Goal: Task Accomplishment & Management: Manage account settings

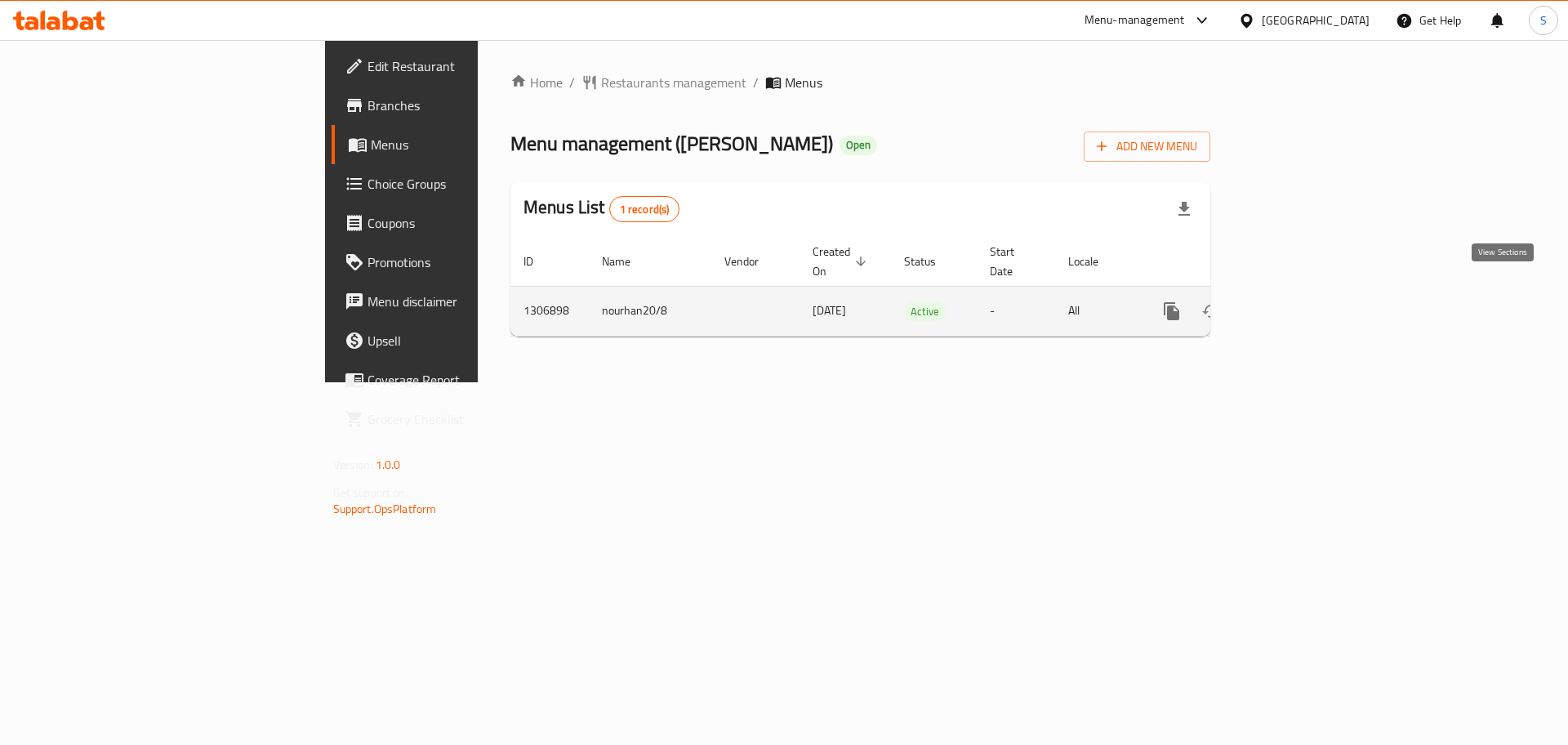
click at [1299, 301] on icon "enhanced table" at bounding box center [1289, 310] width 20 height 20
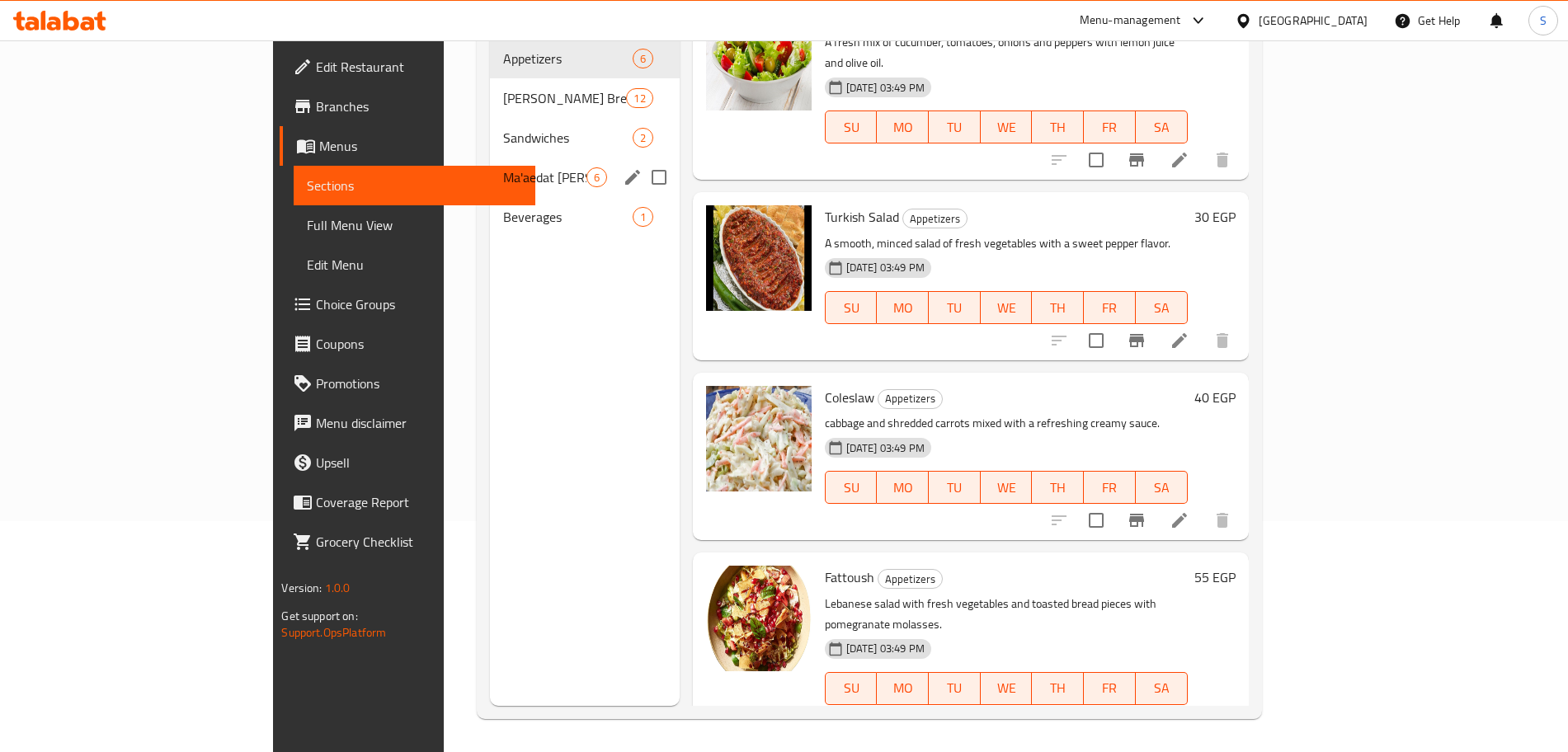
scroll to position [151, 0]
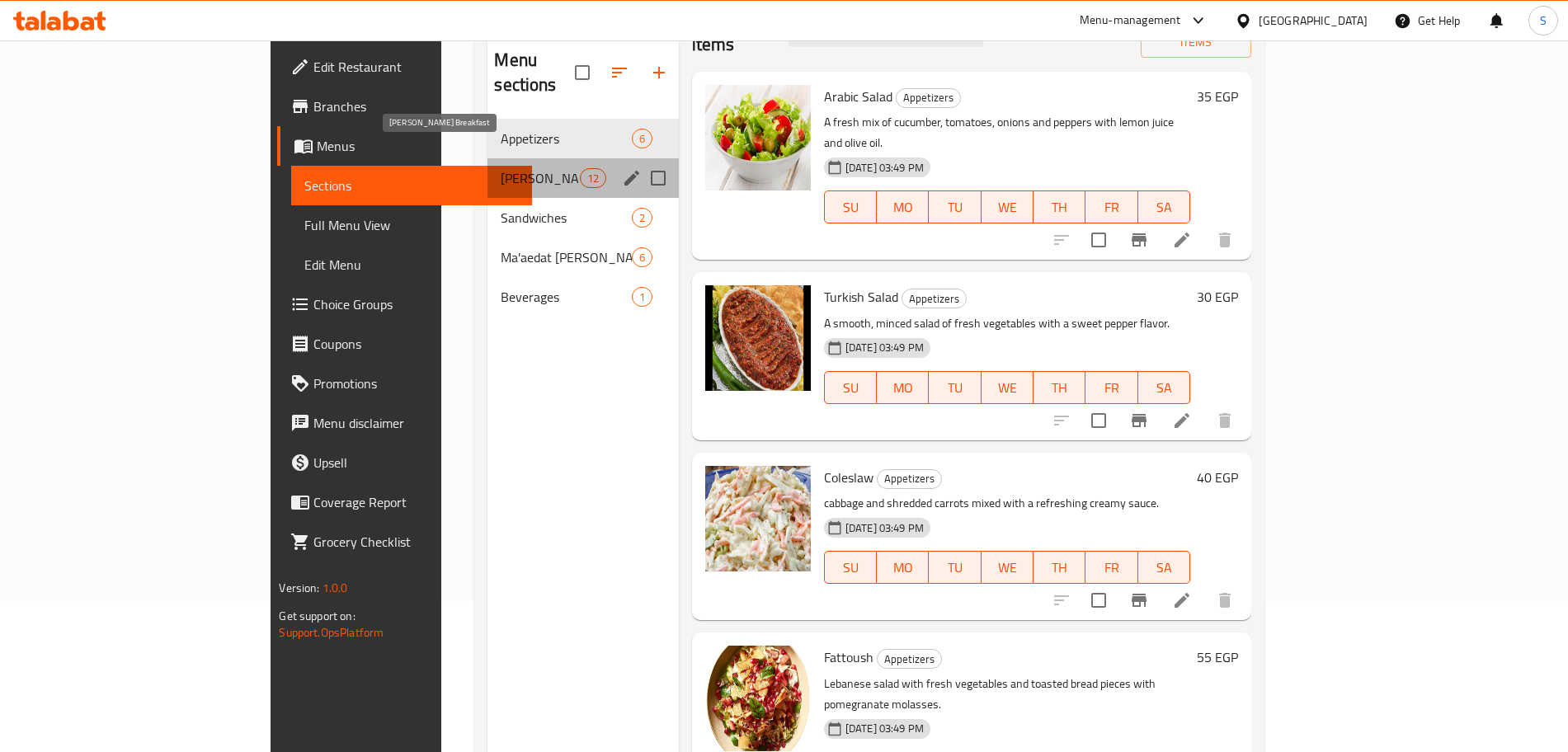
click at [501, 168] on span "[PERSON_NAME] Breakfast" at bounding box center [540, 178] width 79 height 20
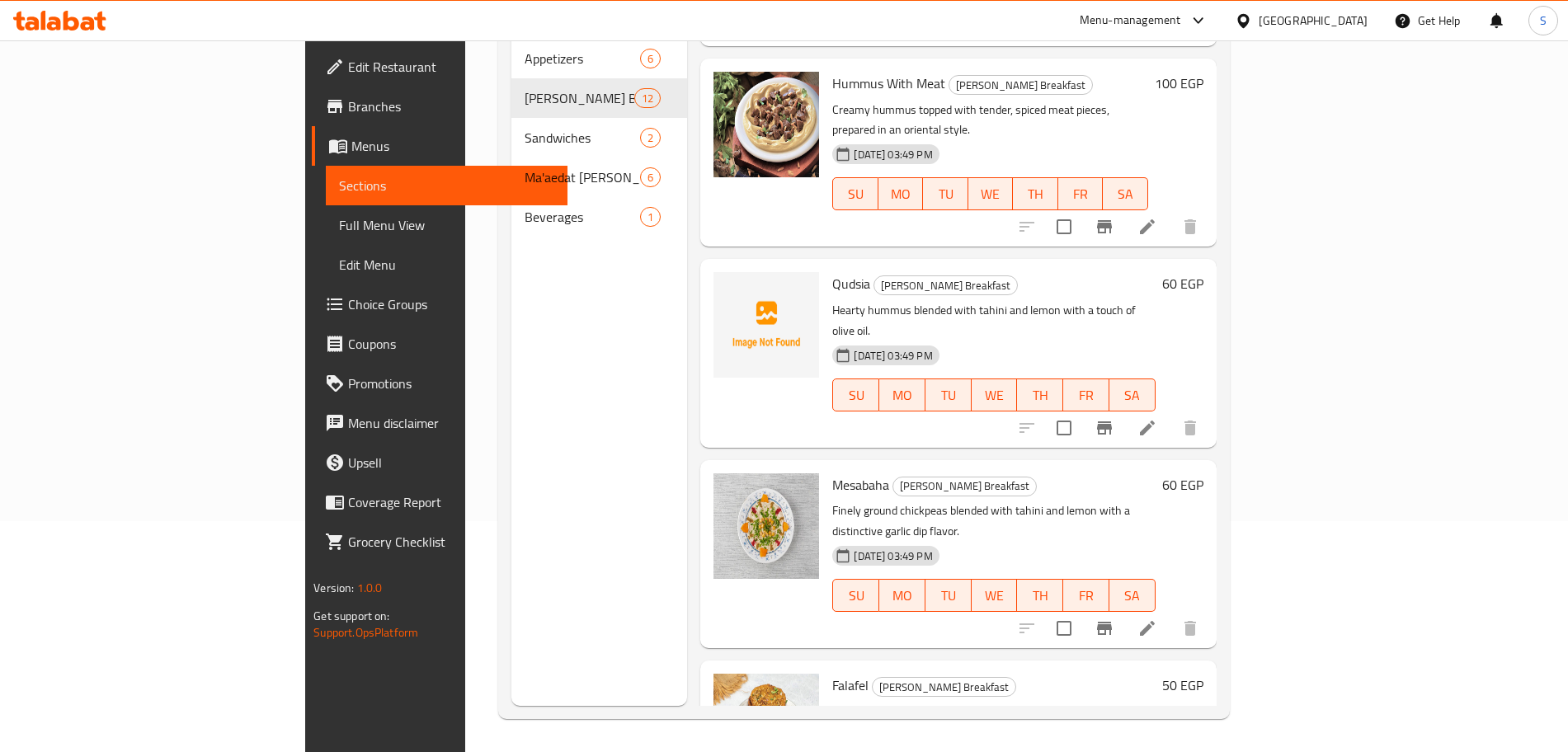
scroll to position [325, 0]
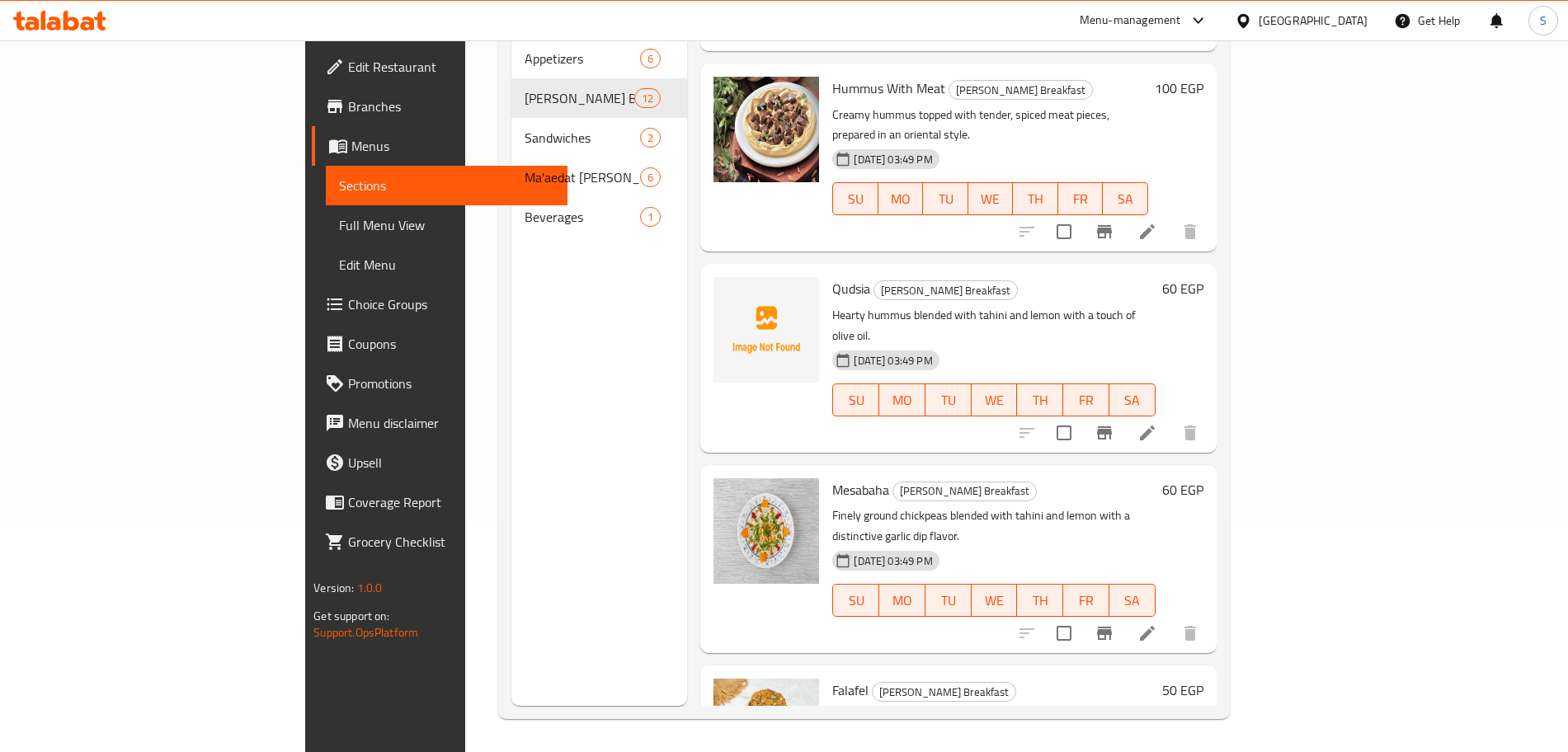
click at [832, 276] on span "Qudsia" at bounding box center [851, 288] width 38 height 25
click at [1105, 277] on h6 "[PERSON_NAME] Breakfast" at bounding box center [993, 288] width 322 height 23
click at [728, 292] on icon "upload picture" at bounding box center [736, 299] width 16 height 15
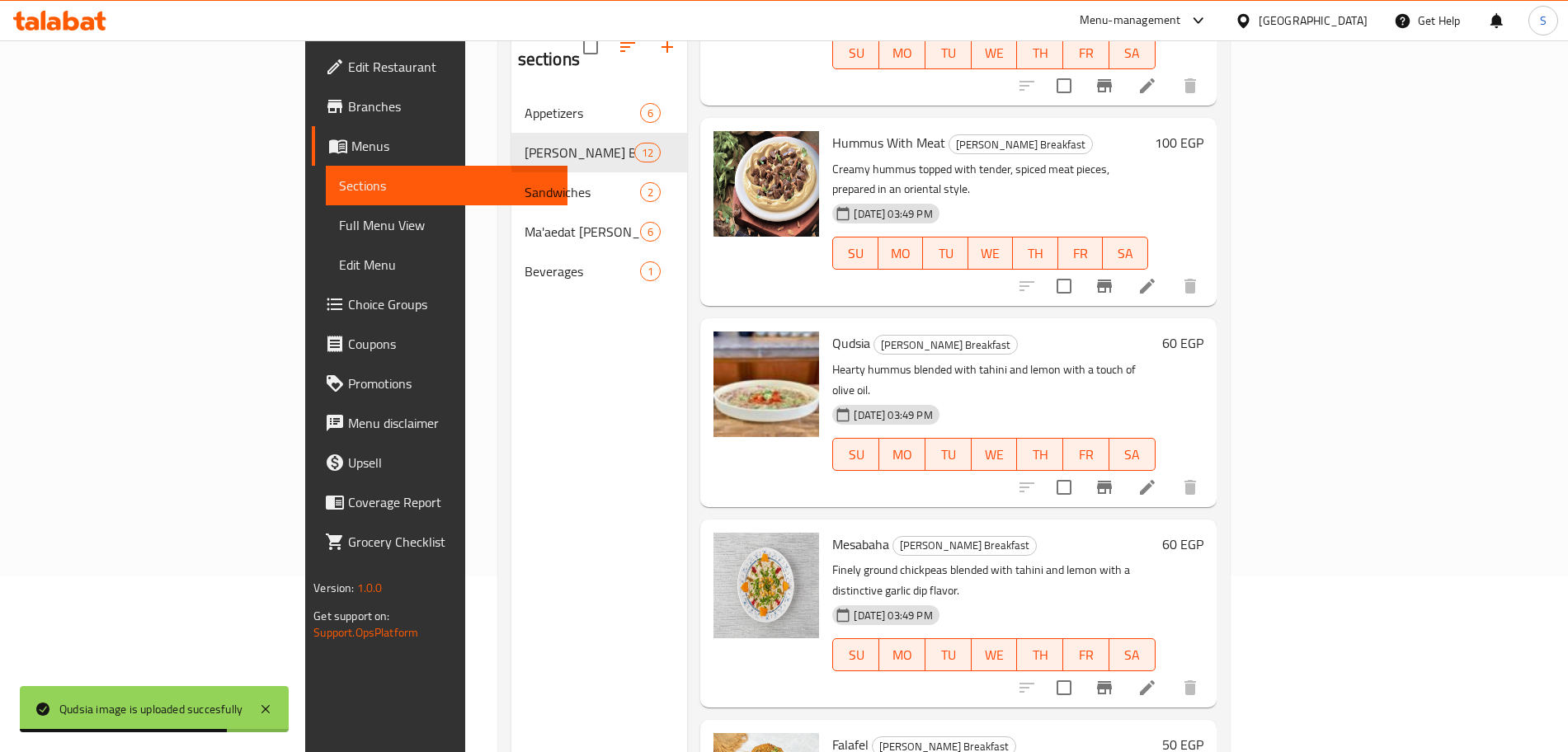
scroll to position [166, 0]
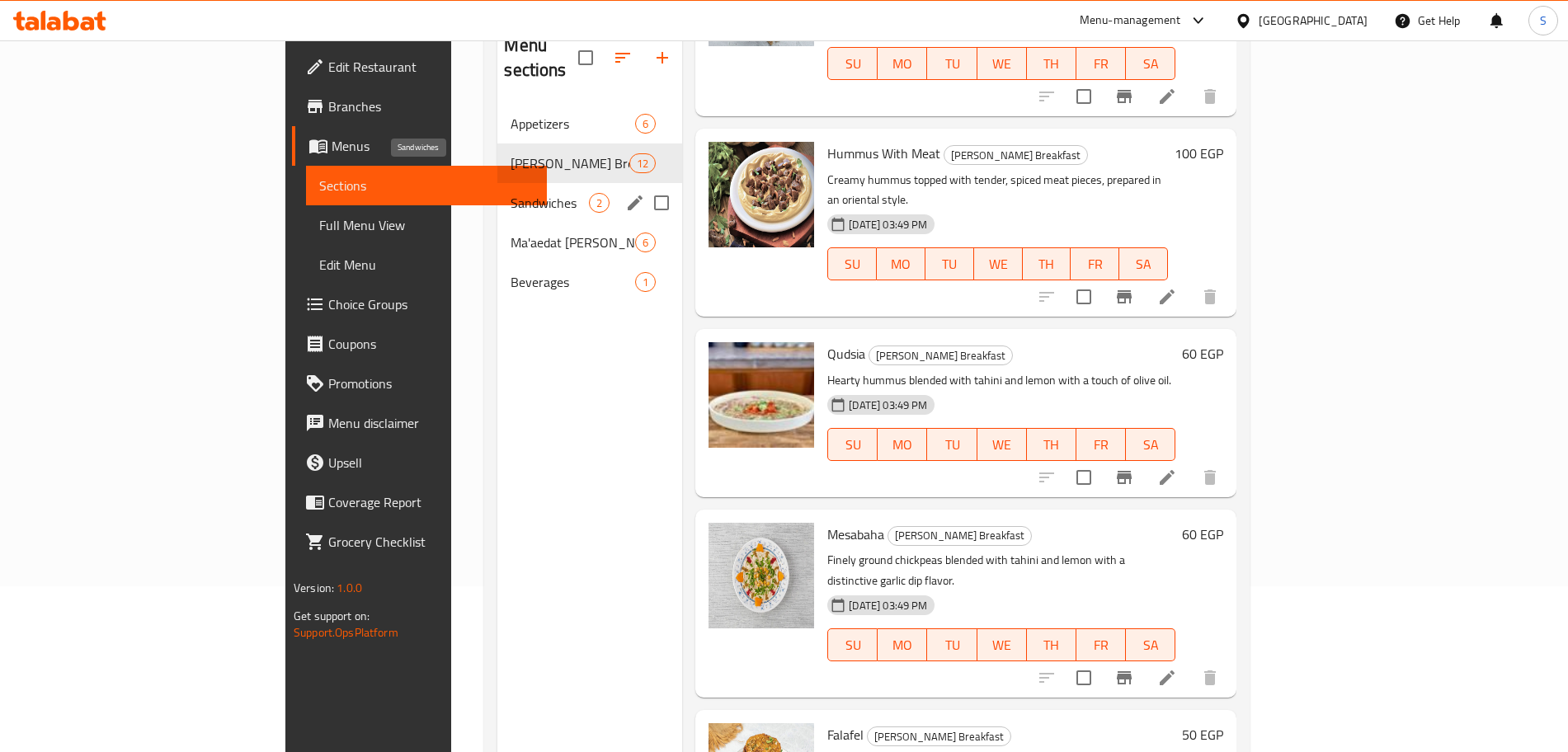
click at [511, 193] on span "Sandwiches" at bounding box center [549, 202] width 79 height 20
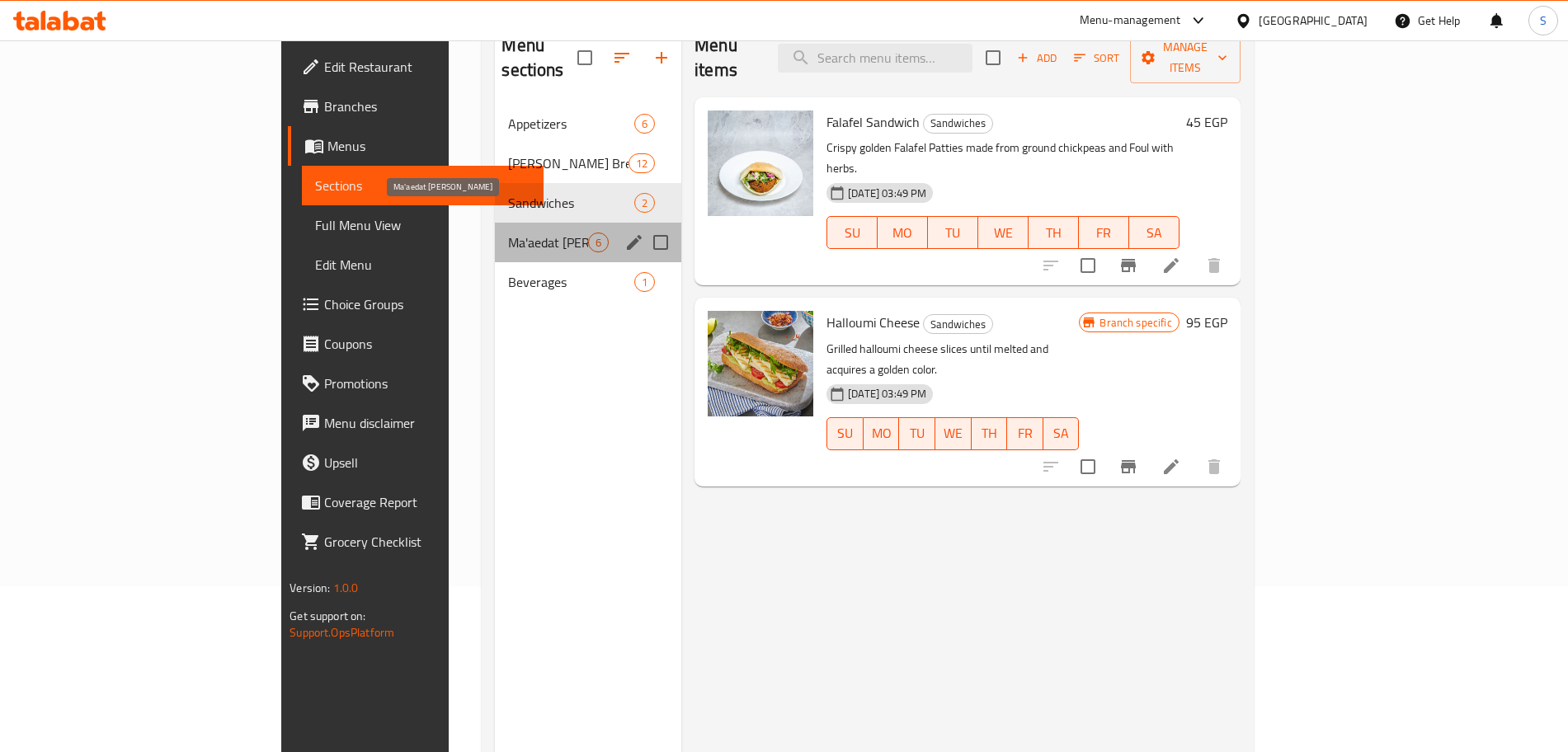
click at [508, 232] on span "Ma'aedat [PERSON_NAME]" at bounding box center [548, 242] width 80 height 20
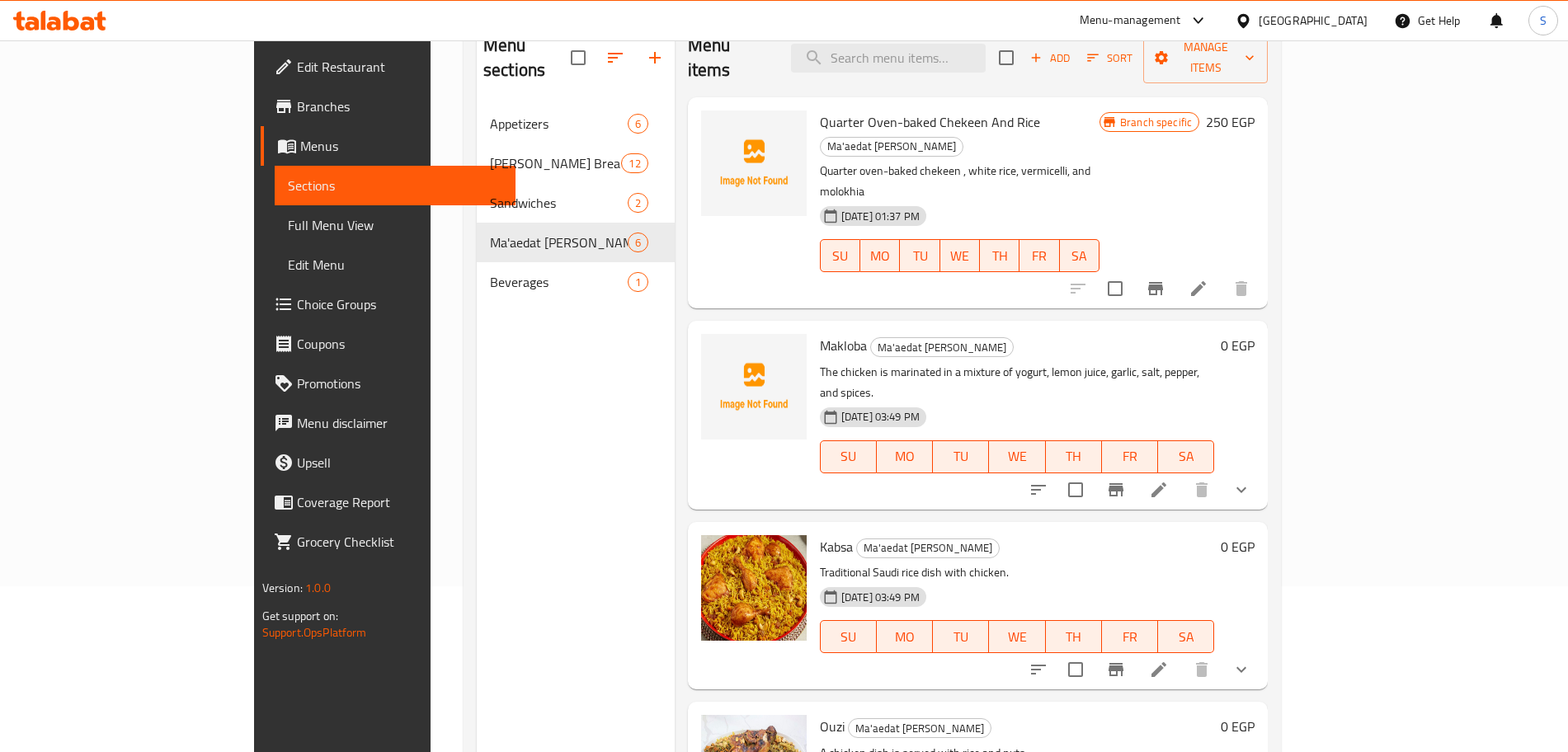
click at [905, 110] on span "Quarter Oven-baked Chekeen And Rice" at bounding box center [930, 122] width 220 height 25
click at [820, 333] on span "Makloba" at bounding box center [843, 345] width 47 height 25
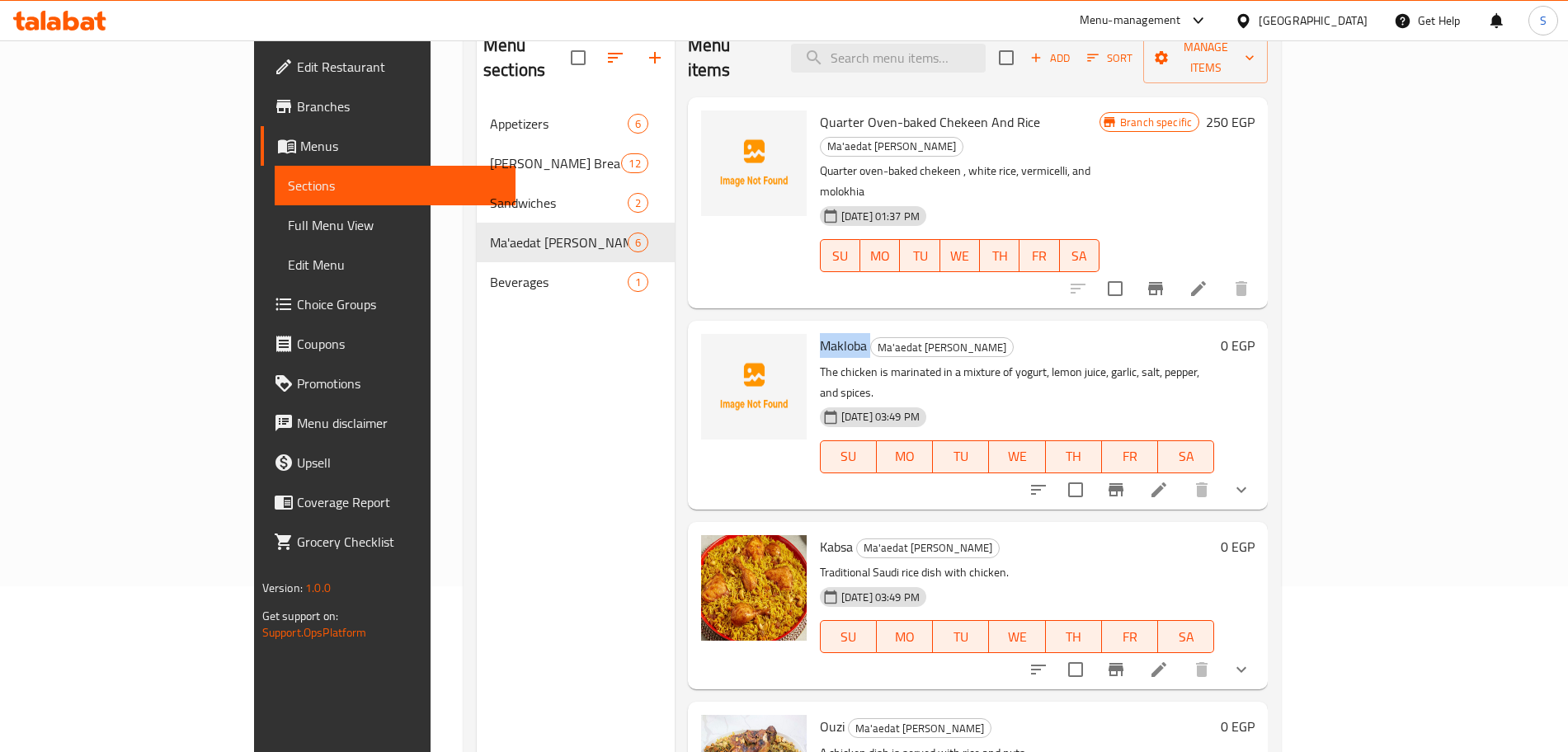
click at [820, 333] on span "Makloba" at bounding box center [843, 345] width 47 height 25
click at [564, 322] on div "Menu sections Appetizers 6 [PERSON_NAME] Breakfast 12 Sandwiches 2 Ma'aedat [PE…" at bounding box center [575, 395] width 198 height 752
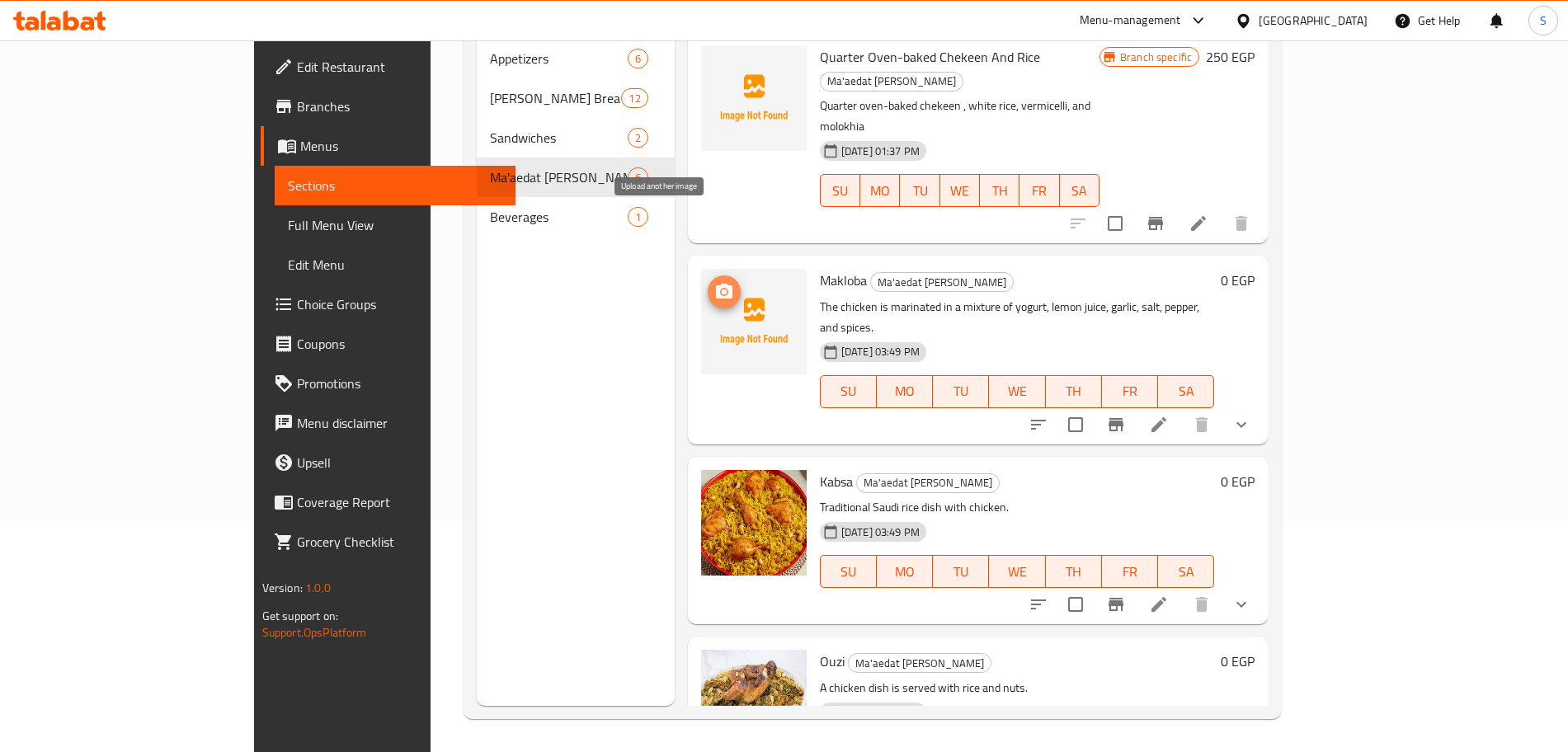
click at [721, 289] on circle "upload picture" at bounding box center [724, 292] width 5 height 5
